Goal: Transaction & Acquisition: Book appointment/travel/reservation

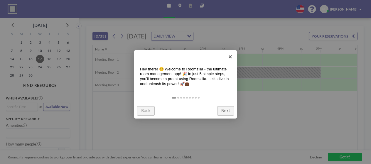
scroll to position [0, 515]
click at [228, 58] on link "×" at bounding box center [230, 56] width 13 height 13
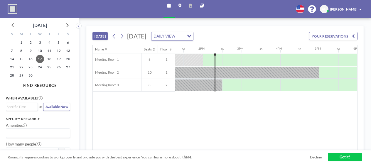
click at [213, 61] on div at bounding box center [212, 60] width 19 height 12
click at [192, 60] on div at bounding box center [192, 60] width 19 height 12
click at [193, 71] on div at bounding box center [184, 73] width 272 height 12
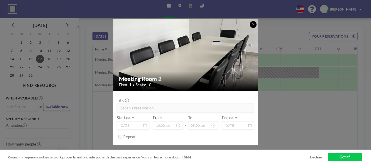
click at [254, 23] on icon at bounding box center [253, 24] width 2 height 3
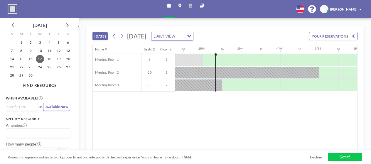
click at [207, 60] on div at bounding box center [212, 60] width 19 height 12
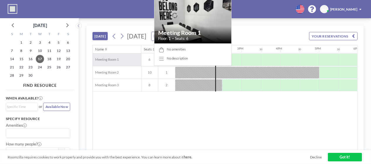
click at [112, 59] on span "Meeting Room 1" at bounding box center [106, 60] width 26 height 4
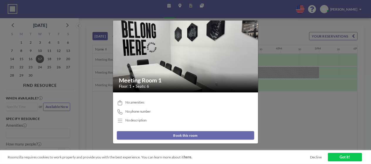
click at [177, 137] on button "Book this room" at bounding box center [185, 135] width 137 height 8
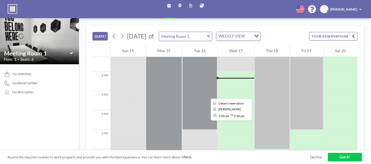
scroll to position [258, 0]
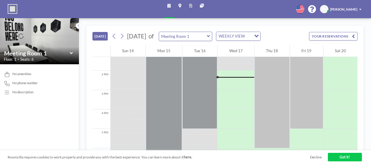
click at [228, 72] on div at bounding box center [236, 75] width 37 height 10
click at [228, 69] on div at bounding box center [236, 66] width 37 height 10
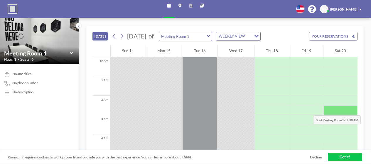
scroll to position [28, 0]
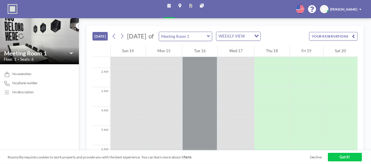
click at [224, 95] on div at bounding box center [236, 92] width 37 height 10
click at [228, 66] on div at bounding box center [236, 62] width 37 height 10
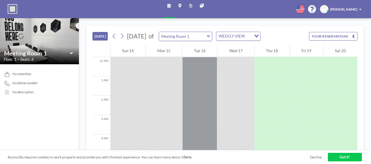
click at [210, 37] on icon at bounding box center [208, 36] width 3 height 5
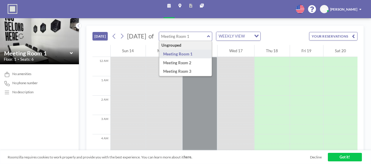
type input "Meeting Room 1"
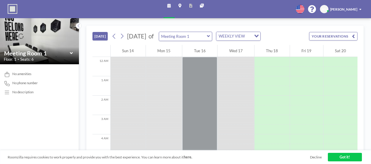
click at [240, 55] on div "Wed 17" at bounding box center [236, 51] width 37 height 12
click at [244, 82] on div at bounding box center [236, 81] width 37 height 10
click at [93, 35] on button "[DATE]" at bounding box center [100, 36] width 16 height 8
click at [232, 73] on div at bounding box center [236, 71] width 37 height 10
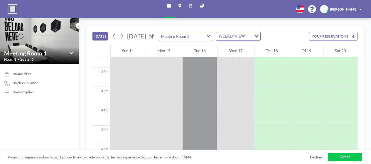
scroll to position [0, 0]
click at [222, 112] on div at bounding box center [236, 110] width 37 height 10
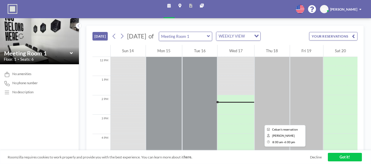
scroll to position [235, 0]
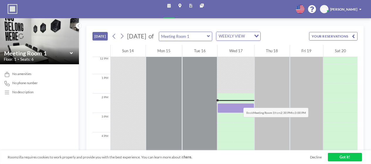
click at [234, 100] on div at bounding box center [236, 100] width 37 height 1
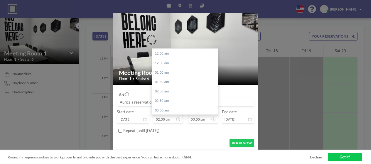
scroll to position [284, 0]
click at [178, 119] on icon at bounding box center [178, 119] width 3 height 3
click at [163, 63] on div "03:00 pm" at bounding box center [187, 62] width 69 height 9
type input "03:00 pm"
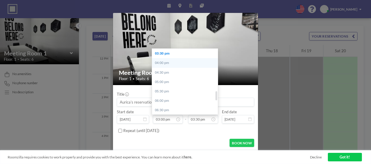
click at [166, 63] on div "04:00 pm" at bounding box center [186, 62] width 69 height 9
type input "04:00 pm"
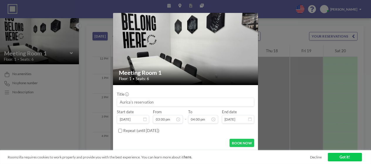
scroll to position [302, 0]
click at [237, 141] on button "BOOK NOW" at bounding box center [242, 143] width 24 height 8
